Goal: Information Seeking & Learning: Find specific fact

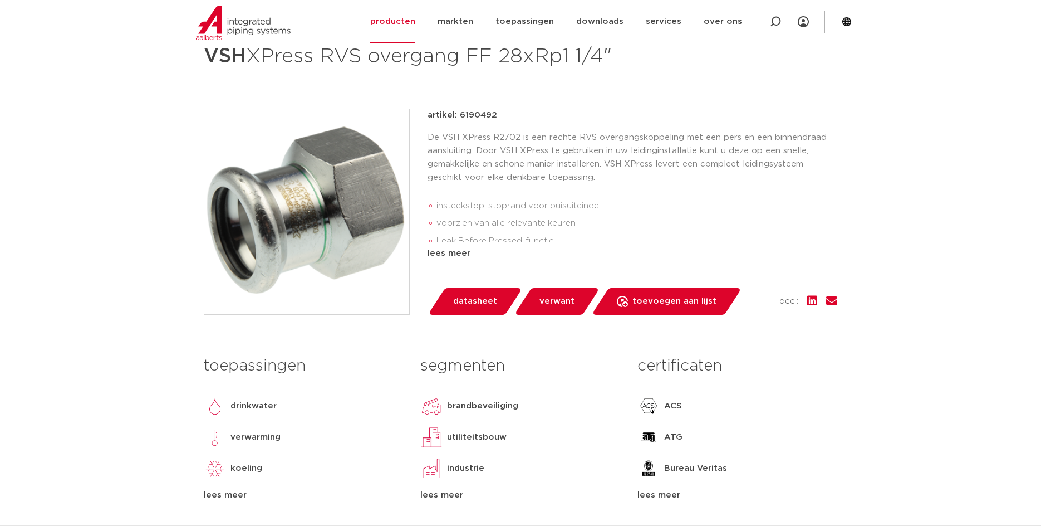
scroll to position [278, 0]
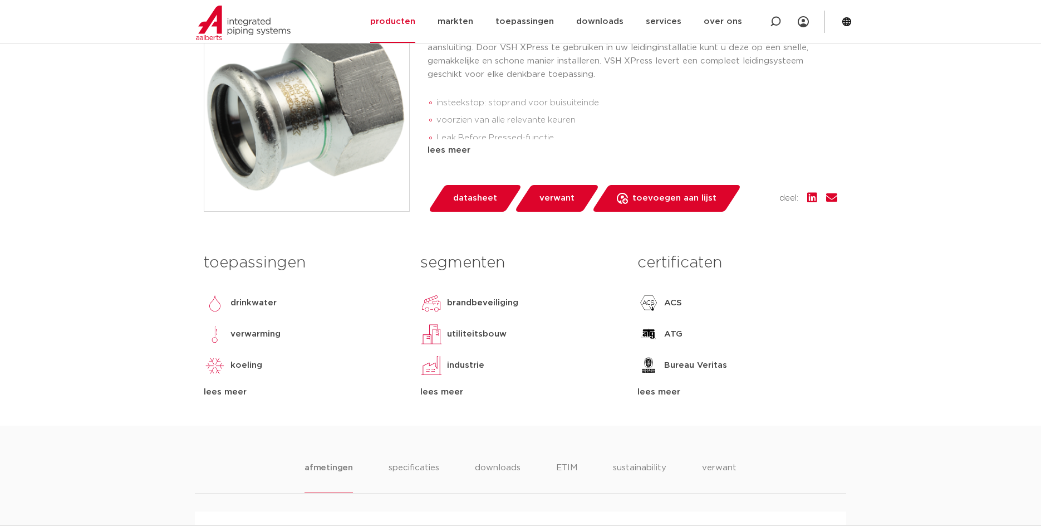
click at [482, 184] on div "artikel: 6190492 De VSH XPress R2702 is een rechte RVS overgangskoppeling met e…" at bounding box center [633, 109] width 410 height 206
click at [480, 189] on link "datasheet" at bounding box center [475, 198] width 95 height 27
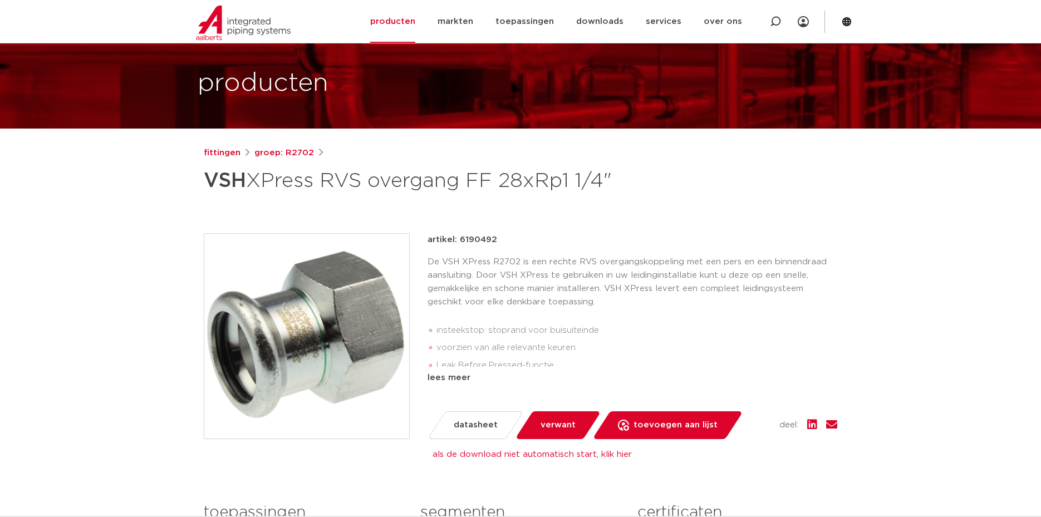
scroll to position [0, 0]
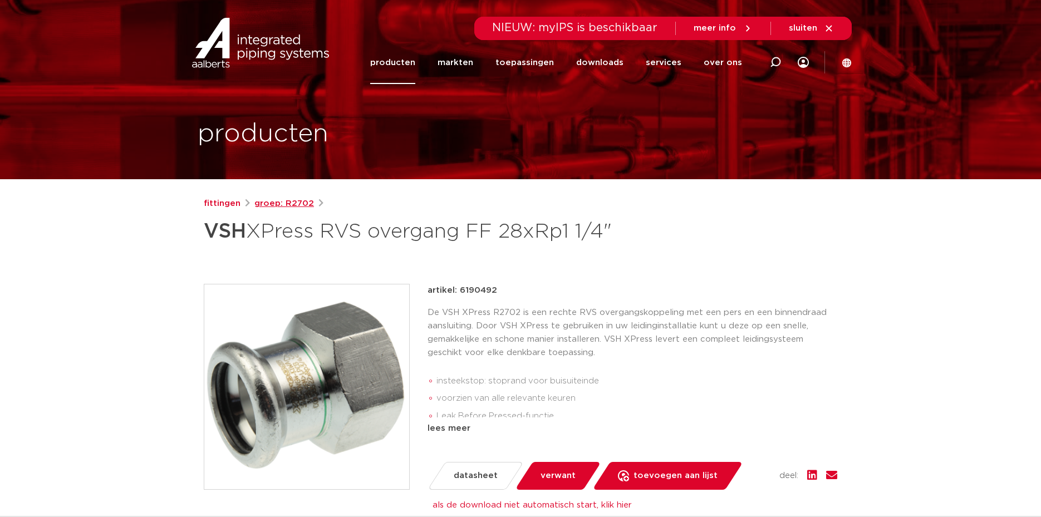
click at [289, 207] on link "groep: R2702" at bounding box center [285, 203] width 60 height 13
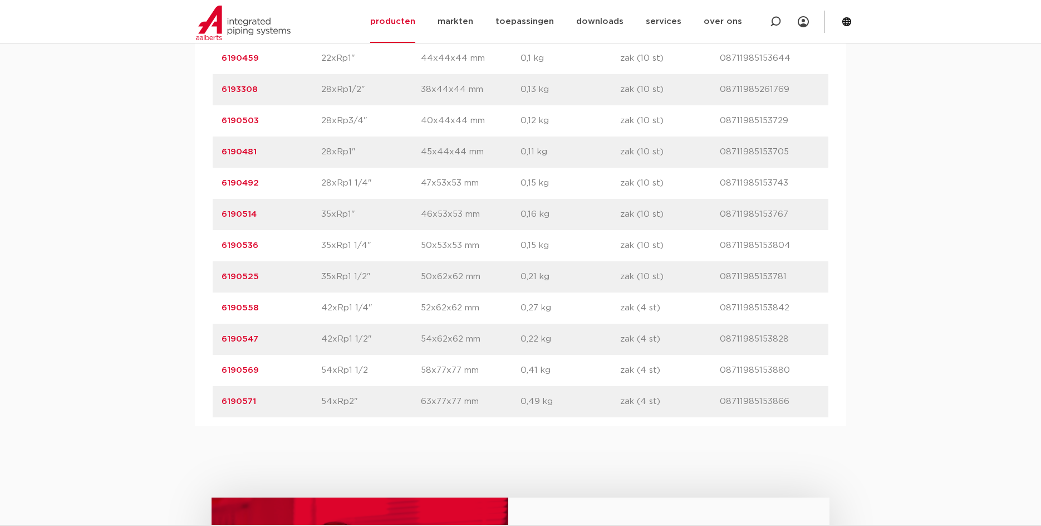
scroll to position [1002, 0]
drag, startPoint x: 315, startPoint y: 301, endPoint x: 402, endPoint y: 304, distance: 86.9
click at [402, 304] on div "artikelnummer 6190558 afmeting 42xRp1 1/4" afmetingen 52x62x62 mm gewicht 0,27 …" at bounding box center [521, 306] width 616 height 31
click at [402, 304] on p "42xRp1 1/4"" at bounding box center [371, 306] width 100 height 13
drag, startPoint x: 375, startPoint y: 302, endPoint x: 299, endPoint y: 302, distance: 76.3
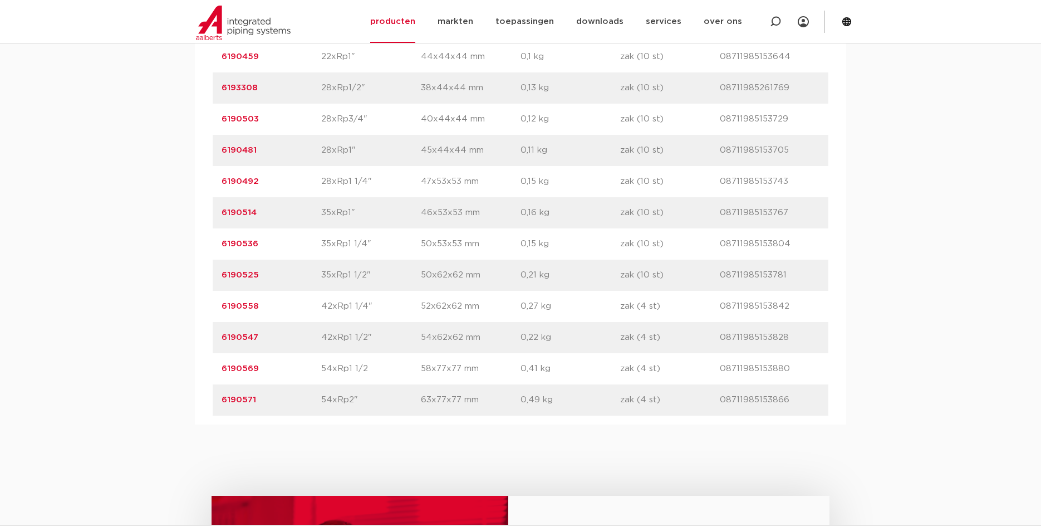
click at [299, 302] on div "artikelnummer 6190558 afmeting 42xRp1 1/4" afmetingen 52x62x62 mm gewicht 0,27 …" at bounding box center [521, 306] width 616 height 31
click at [299, 302] on p "6190558" at bounding box center [272, 306] width 100 height 13
drag, startPoint x: 263, startPoint y: 305, endPoint x: 218, endPoint y: 307, distance: 45.2
click at [218, 307] on div "artikelnummer 6190558 afmeting 42xRp1 1/4" afmetingen 52x62x62 mm gewicht 0,27 …" at bounding box center [521, 306] width 616 height 31
copy link "6190558"
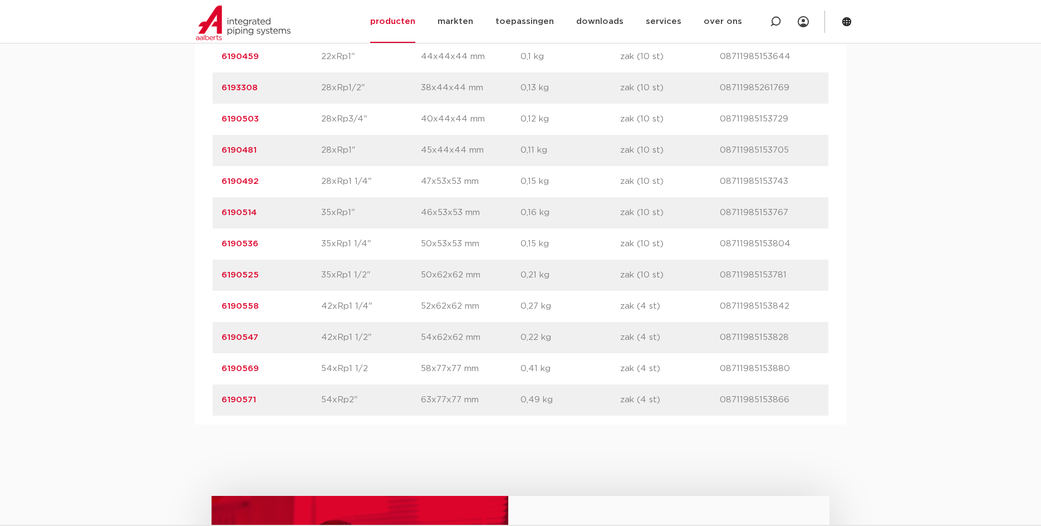
drag, startPoint x: 269, startPoint y: 212, endPoint x: 214, endPoint y: 221, distance: 55.3
click at [214, 221] on div "artikelnummer 6190514 afmeting 35xRp1" afmetingen 46x53x53 mm gewicht 0,16 kg v…" at bounding box center [521, 212] width 616 height 31
copy link "6190514"
